Goal: Information Seeking & Learning: Understand process/instructions

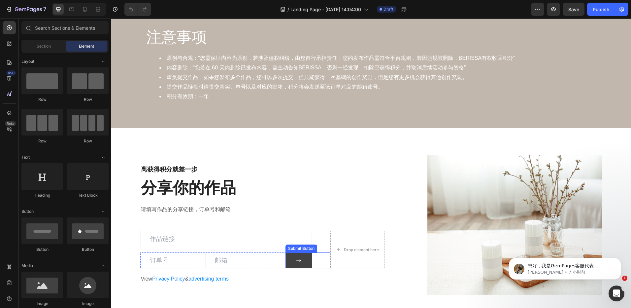
scroll to position [1056, 0]
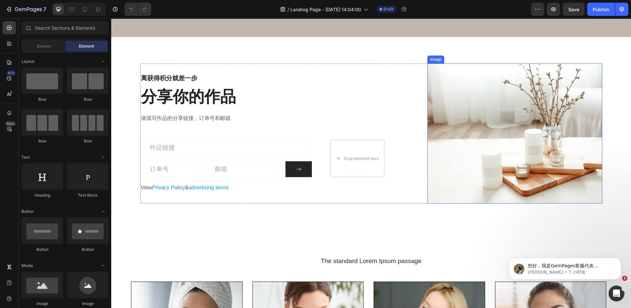
click at [428, 122] on img at bounding box center [514, 133] width 175 height 140
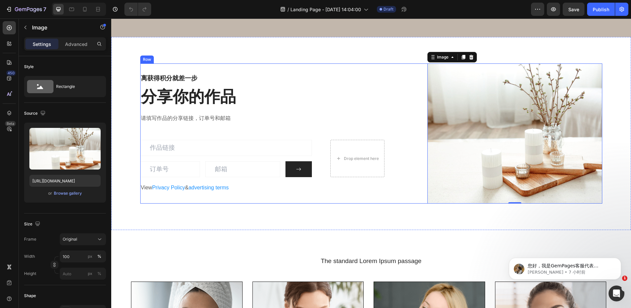
click at [379, 102] on div "离获得积分就差一步 Heading 分享你的作品 Heading 请填写作品的分享链接，订单号和邮箱 Text block Email Field Email…" at bounding box center [262, 133] width 244 height 140
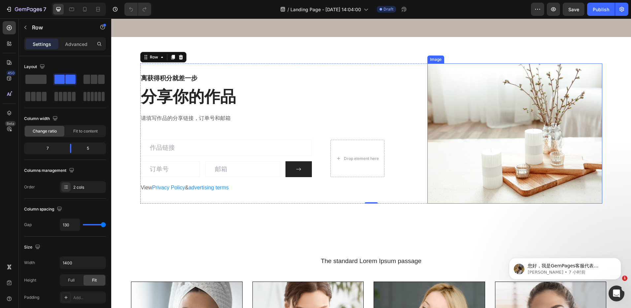
click at [437, 123] on img at bounding box center [514, 133] width 175 height 140
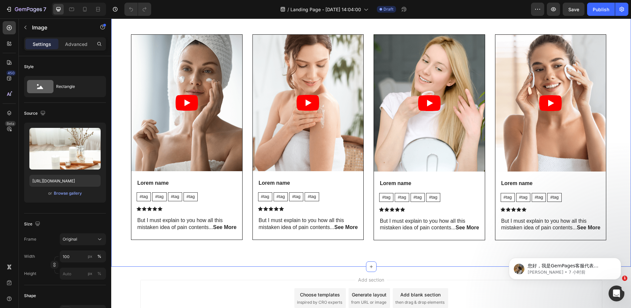
scroll to position [1270, 0]
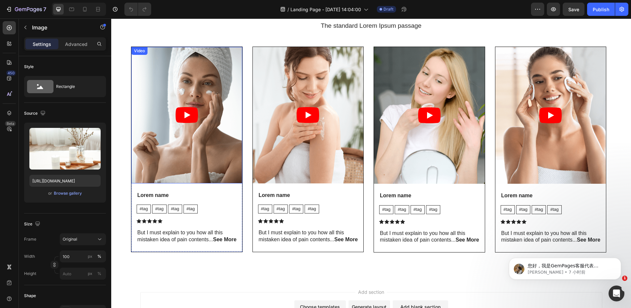
click at [212, 118] on article at bounding box center [186, 115] width 111 height 136
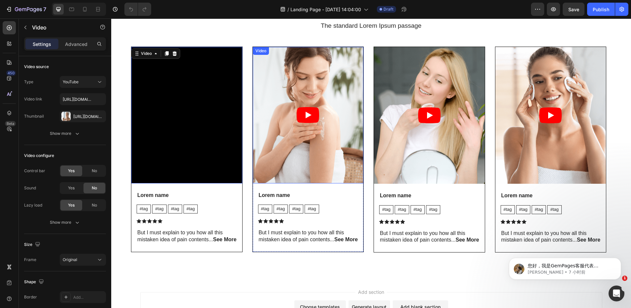
click at [338, 118] on article at bounding box center [308, 115] width 111 height 136
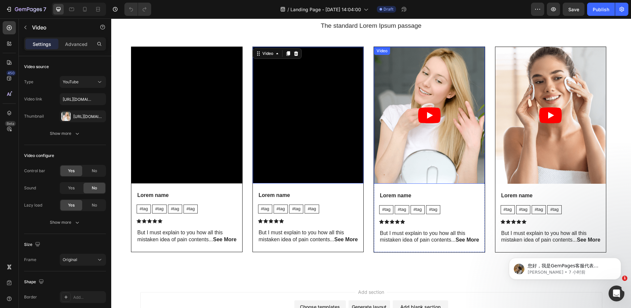
click at [458, 127] on article at bounding box center [429, 115] width 111 height 137
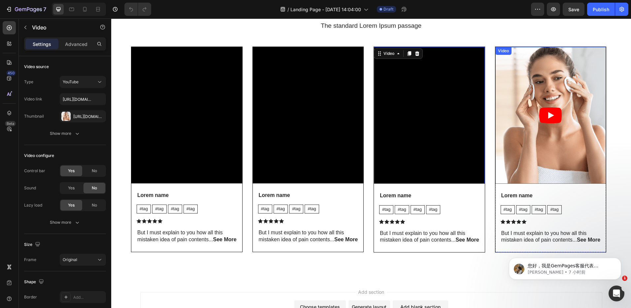
click at [565, 134] on article at bounding box center [550, 115] width 111 height 137
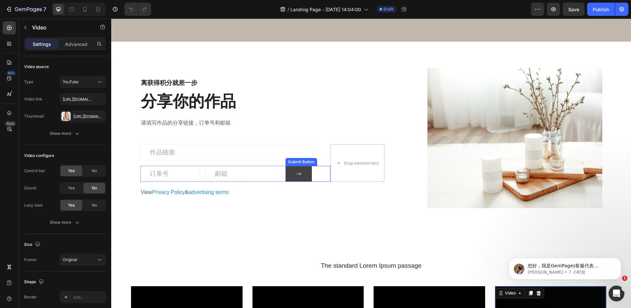
scroll to position [1006, 0]
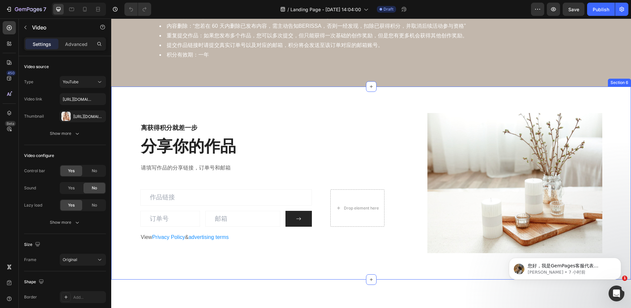
click at [278, 103] on div "离获得积分就差一步 Heading 分享你的作品 Heading 请填写作品的分享链接，订单号和邮箱 Text block Email Field Email…" at bounding box center [371, 182] width 520 height 192
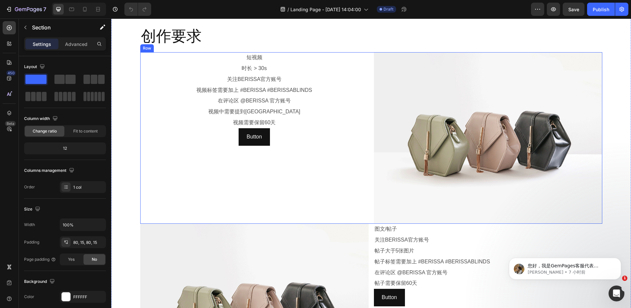
scroll to position [412, 0]
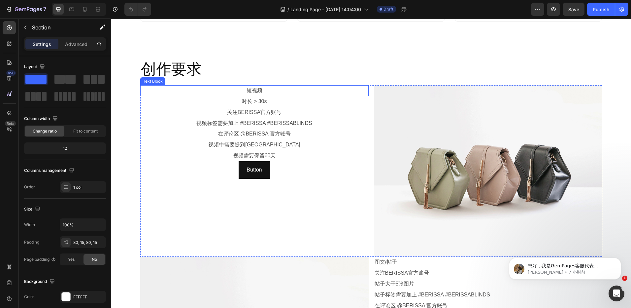
click at [223, 90] on p "短视频" at bounding box center [254, 91] width 227 height 10
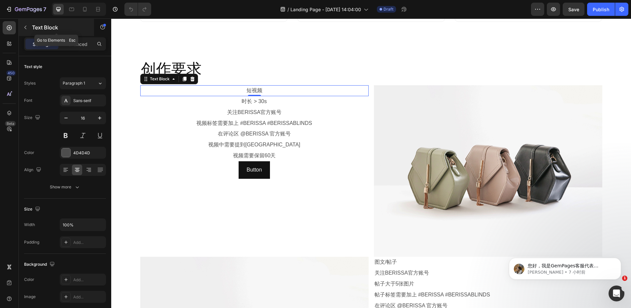
click at [25, 29] on icon "button" at bounding box center [25, 27] width 5 height 5
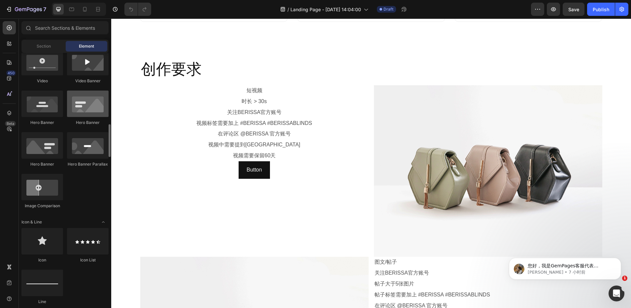
scroll to position [330, 0]
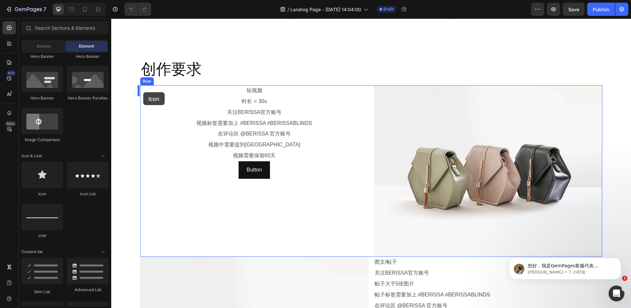
drag, startPoint x: 161, startPoint y: 194, endPoint x: 143, endPoint y: 92, distance: 103.6
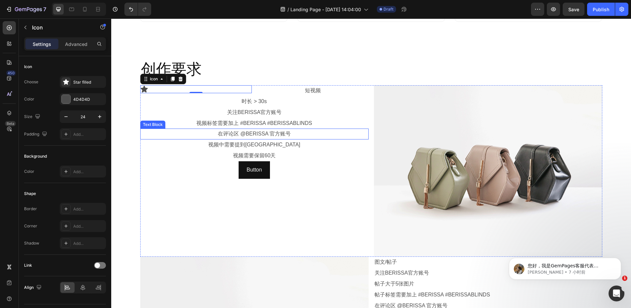
click at [336, 156] on p "视频需要保留60天" at bounding box center [254, 156] width 227 height 10
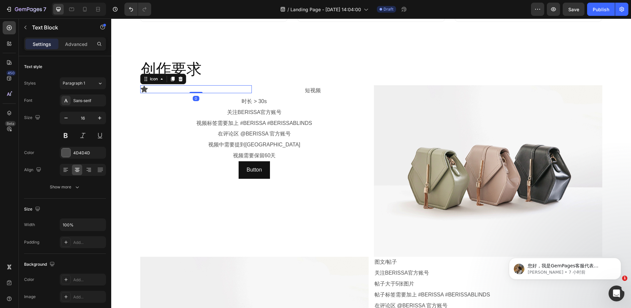
click at [191, 91] on div "Icon 0" at bounding box center [196, 89] width 112 height 8
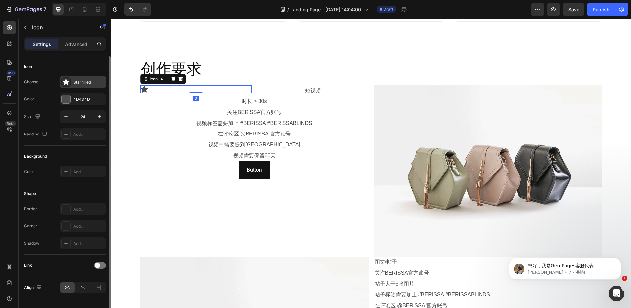
click at [68, 85] on icon at bounding box center [66, 82] width 7 height 7
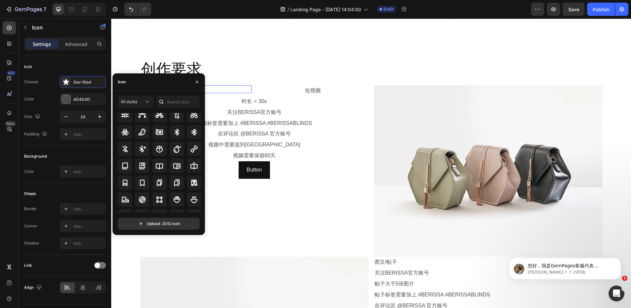
scroll to position [597, 0]
